Goal: Check status: Check status

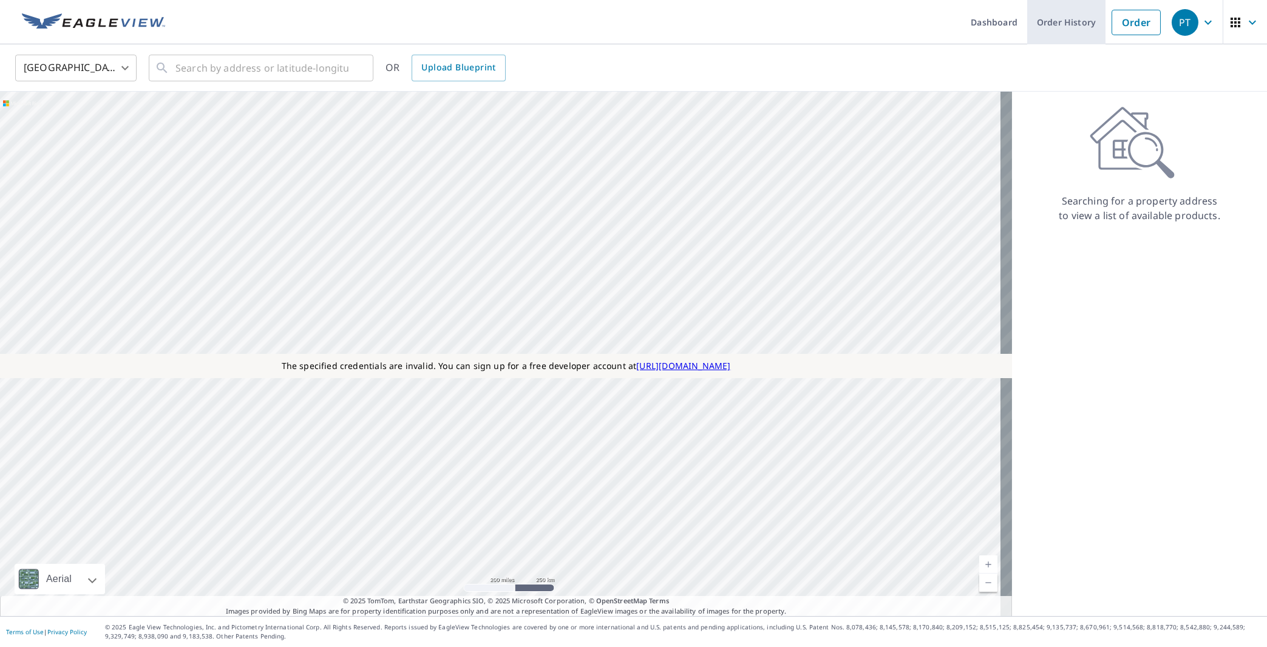
click at [1059, 27] on link "Order History" at bounding box center [1066, 22] width 78 height 44
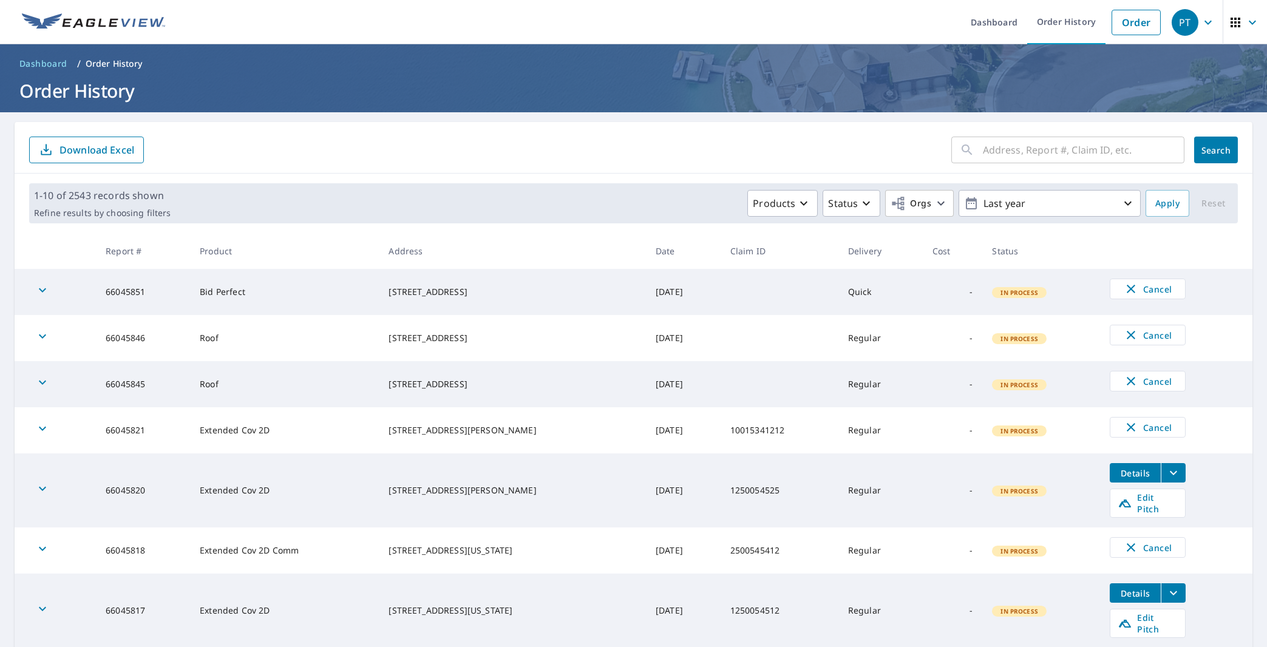
click at [285, 146] on form "​ Search Download Excel" at bounding box center [633, 150] width 1209 height 27
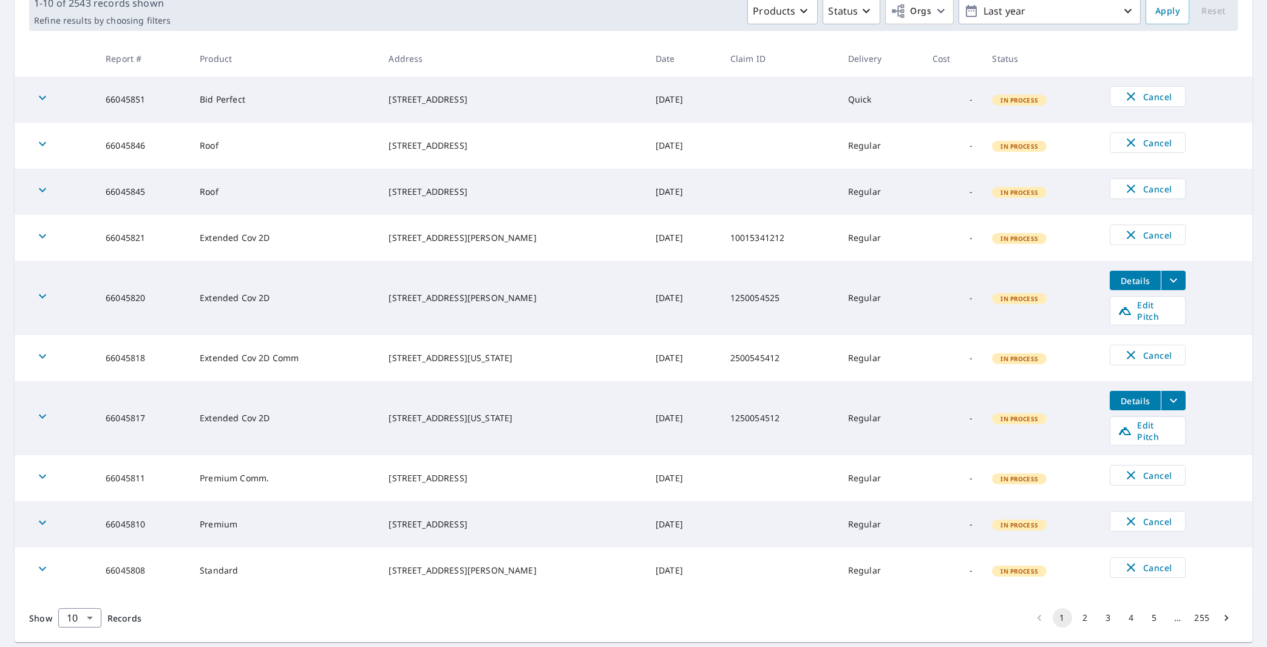
scroll to position [211, 0]
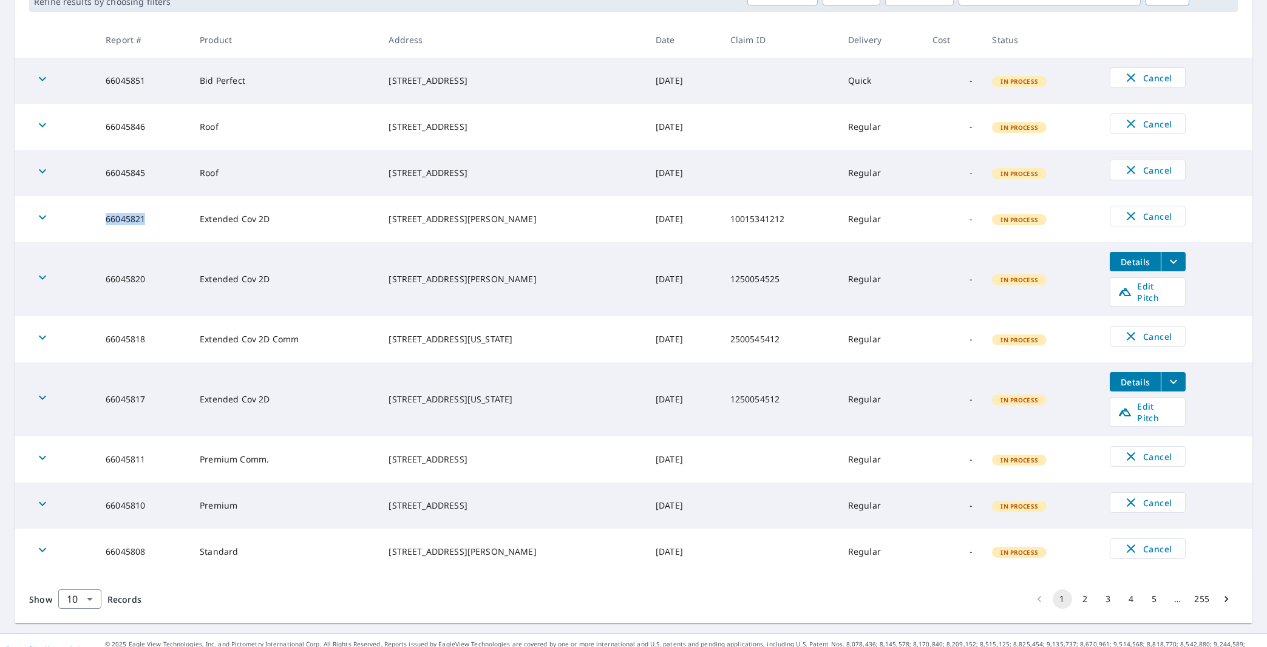
drag, startPoint x: 155, startPoint y: 224, endPoint x: 106, endPoint y: 222, distance: 49.2
click at [106, 222] on td "66045821" at bounding box center [143, 219] width 94 height 46
copy td "66045821"
click at [455, 582] on div "Show 10 10 ​ Records 1 2 3 4 5 … 255" at bounding box center [634, 599] width 1238 height 49
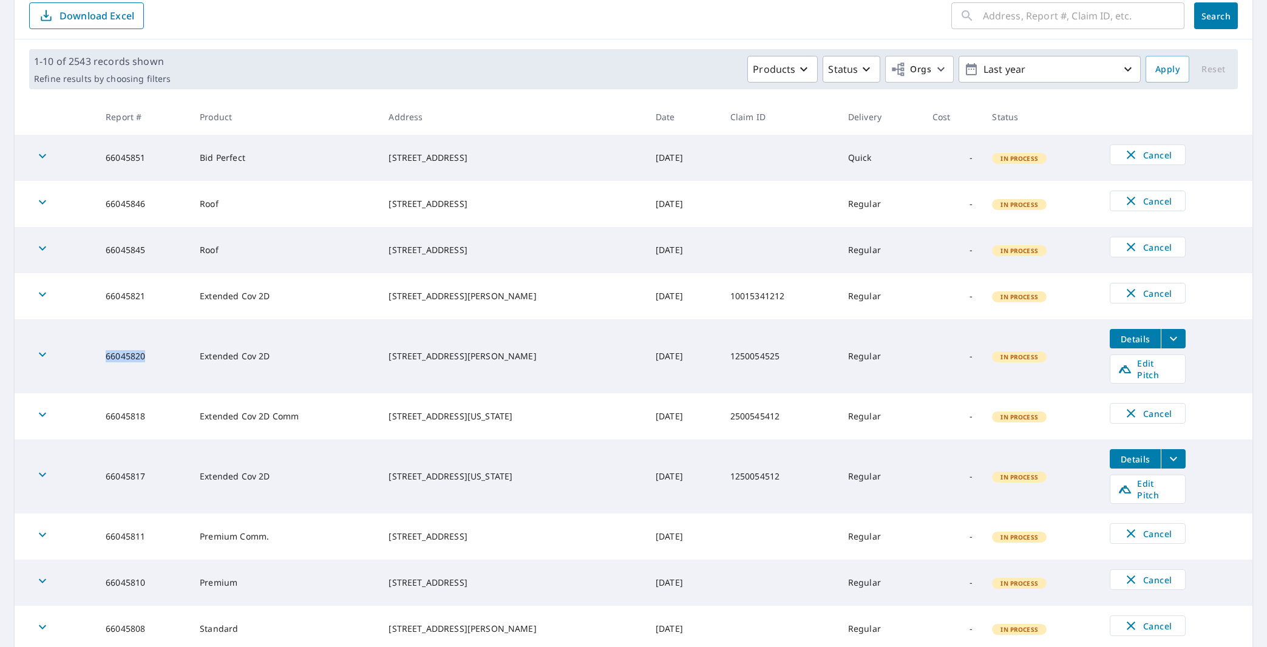
drag, startPoint x: 150, startPoint y: 352, endPoint x: 107, endPoint y: 349, distance: 43.2
click at [107, 349] on td "66045820" at bounding box center [143, 356] width 94 height 74
copy td "66045820"
drag, startPoint x: 155, startPoint y: 466, endPoint x: 107, endPoint y: 465, distance: 48.0
click at [107, 465] on td "66045817" at bounding box center [143, 477] width 94 height 74
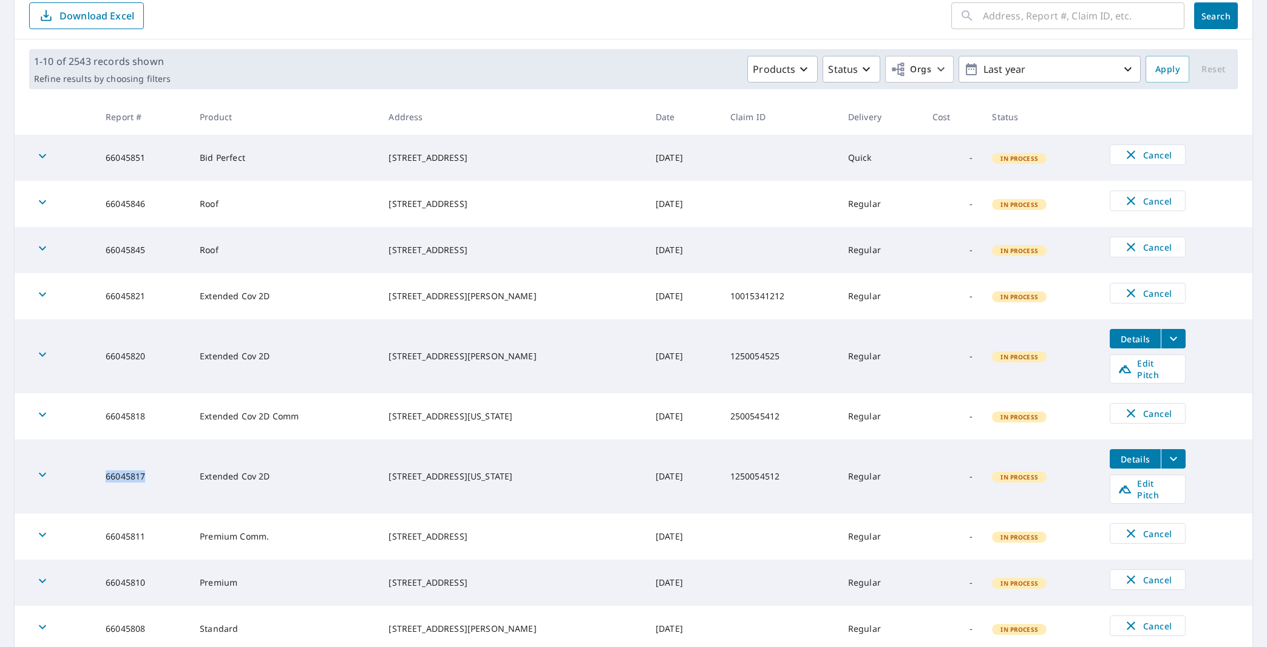
copy td "66045817"
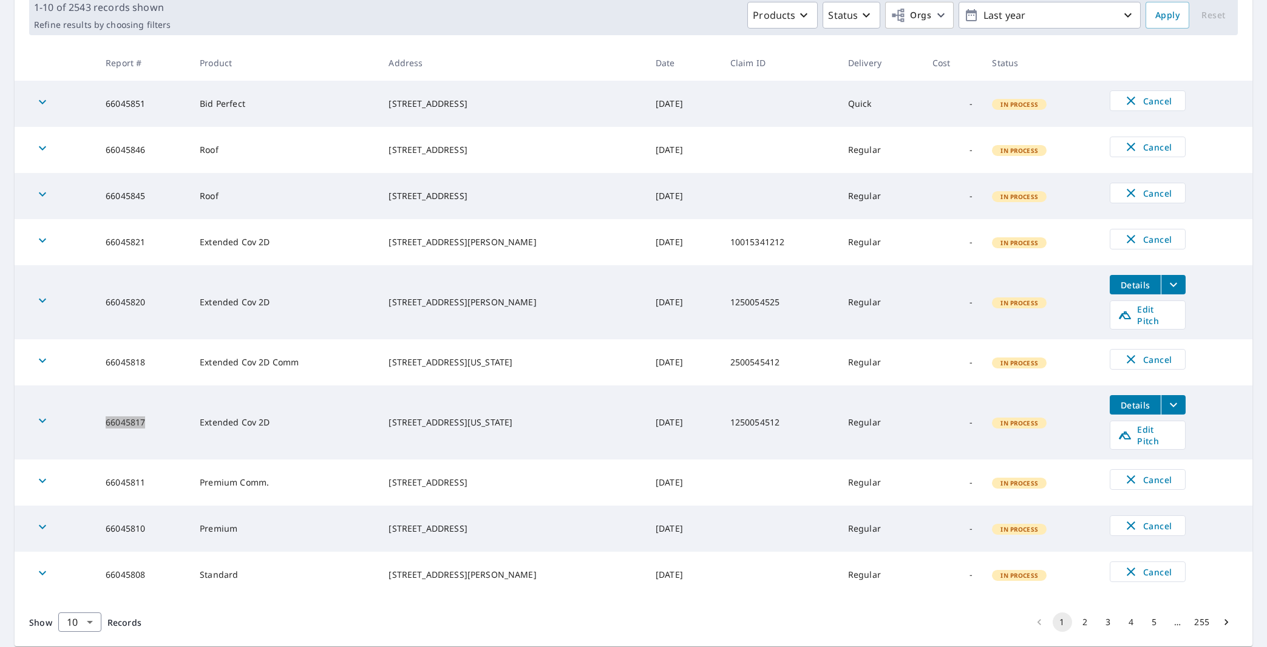
scroll to position [211, 0]
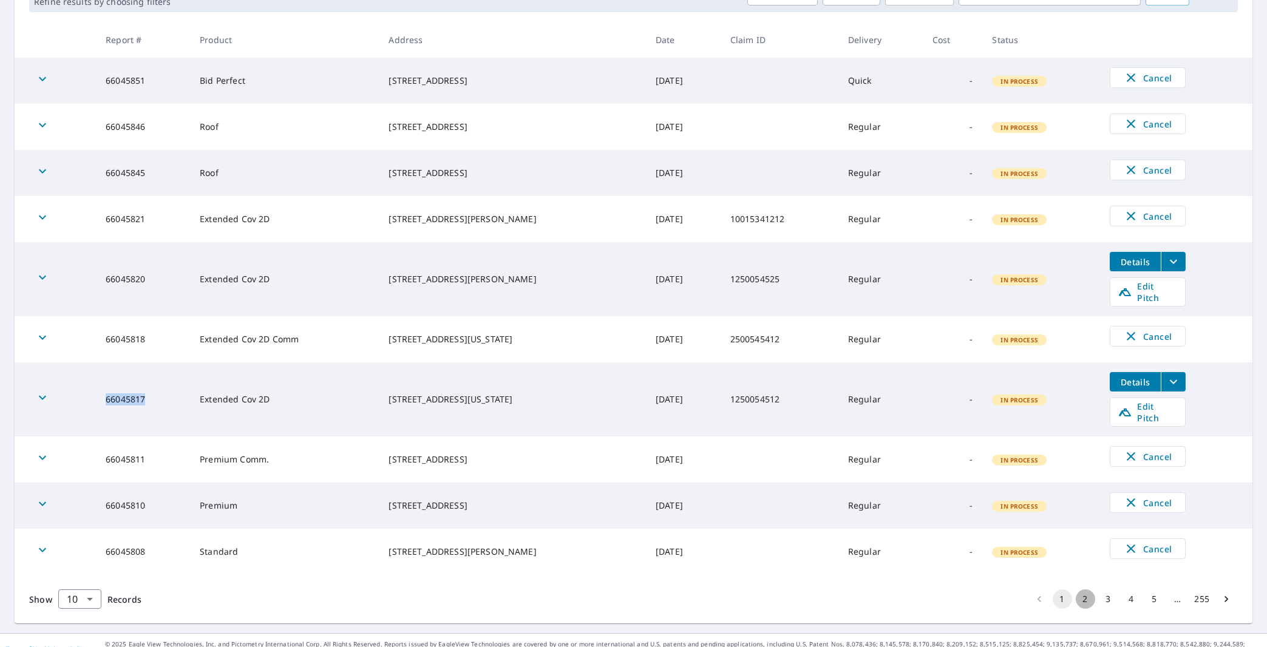
click at [1076, 590] on button "2" at bounding box center [1085, 599] width 19 height 19
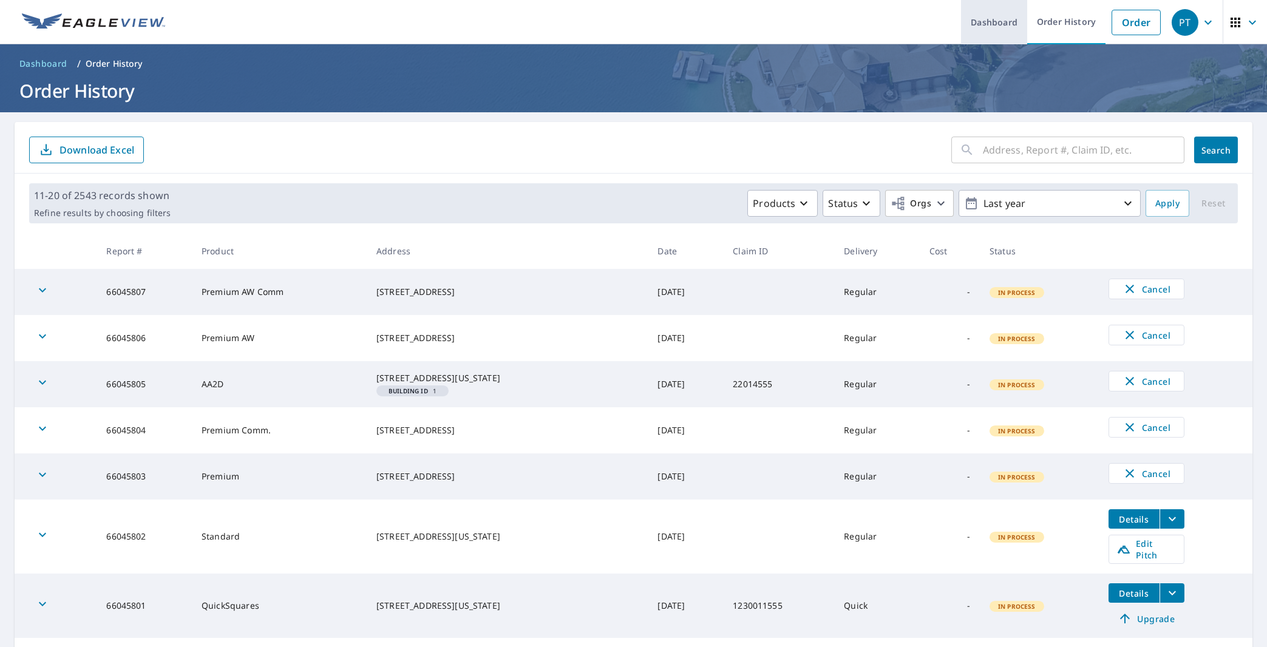
click at [965, 19] on link "Dashboard" at bounding box center [994, 22] width 66 height 44
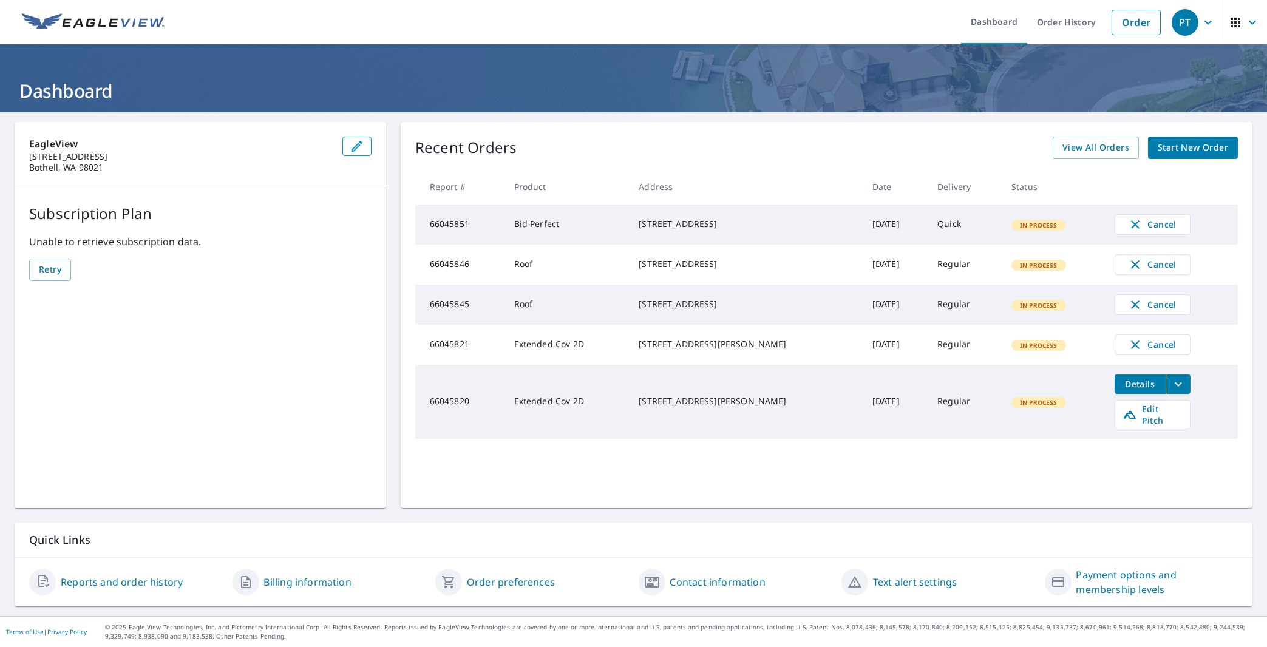
click at [146, 586] on link "Reports and order history" at bounding box center [122, 582] width 122 height 15
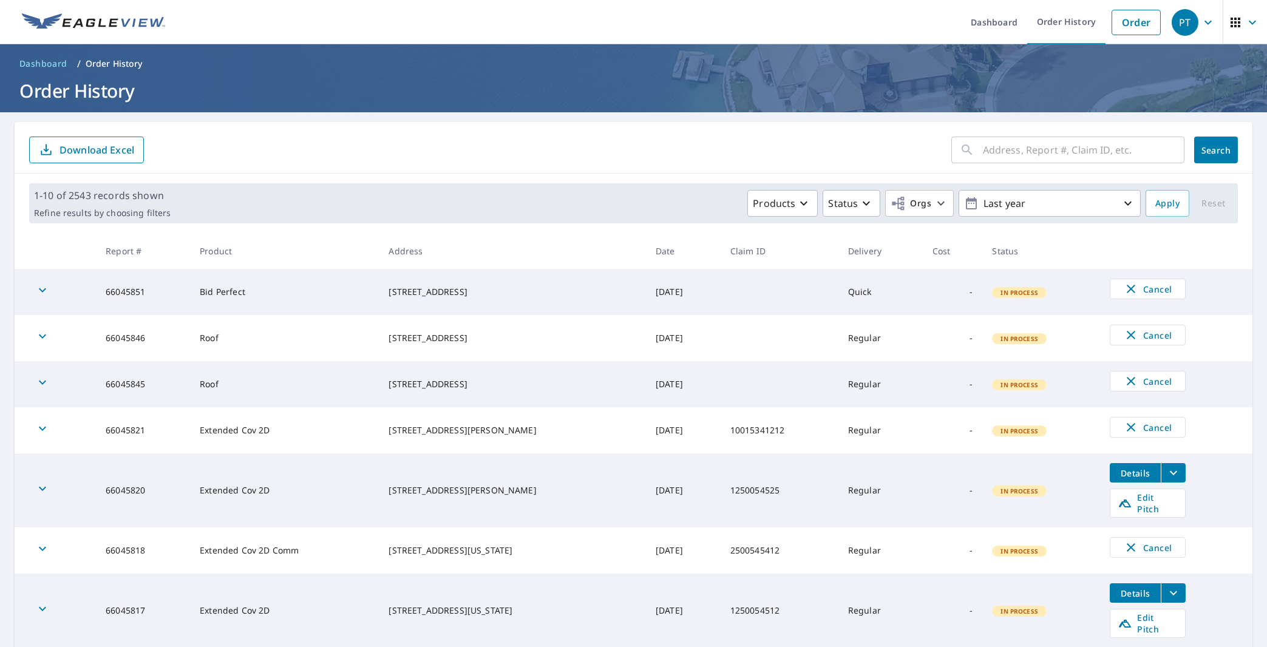
scroll to position [77, 0]
